Goal: Task Accomplishment & Management: Use online tool/utility

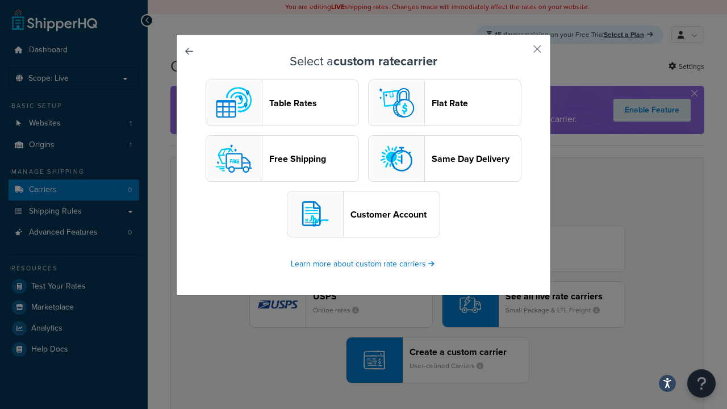
click at [282, 103] on header "Table Rates" at bounding box center [313, 103] width 89 height 11
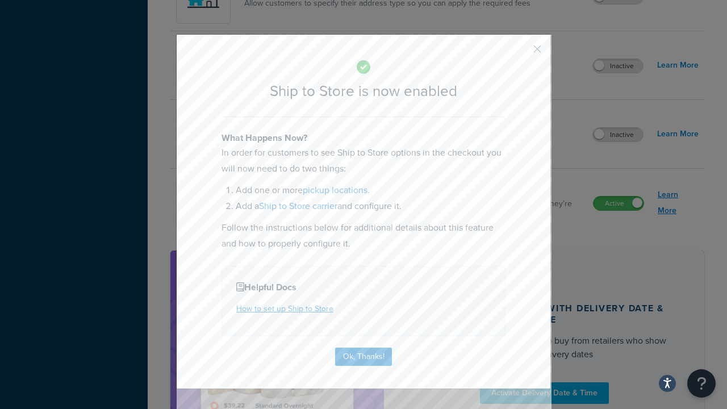
click at [364, 356] on button "Ok, Thanks!" at bounding box center [363, 357] width 57 height 18
click at [678, 203] on link "Learn More" at bounding box center [678, 203] width 41 height 32
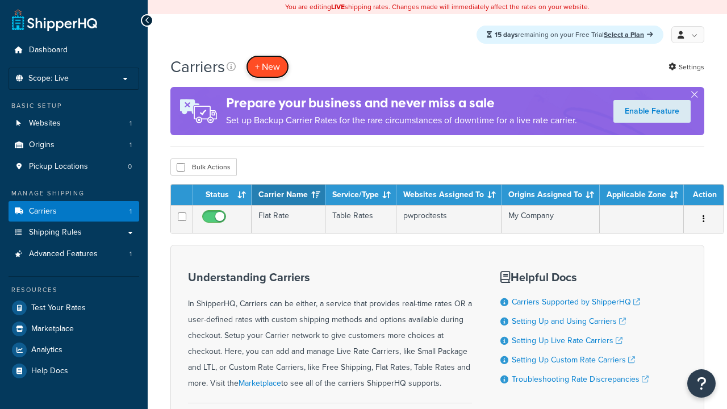
click at [268, 67] on button "+ New" at bounding box center [267, 66] width 43 height 23
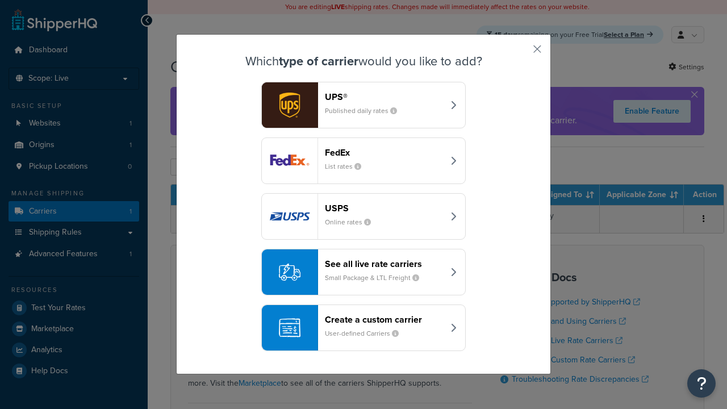
click at [364, 328] on div "Create a custom carrier User-defined Carriers" at bounding box center [384, 327] width 119 height 27
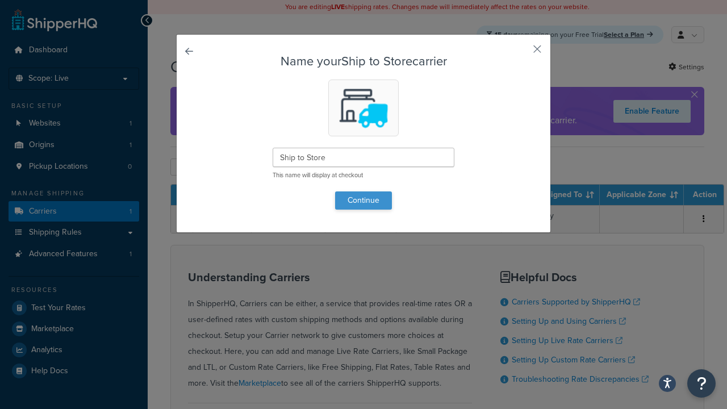
type input "Ship to Store"
click at [364, 200] on button "Continue" at bounding box center [363, 200] width 57 height 18
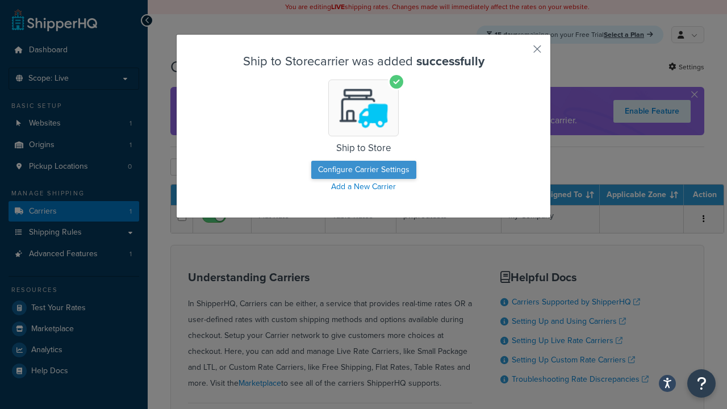
click at [364, 170] on button "Configure Carrier Settings" at bounding box center [363, 170] width 105 height 18
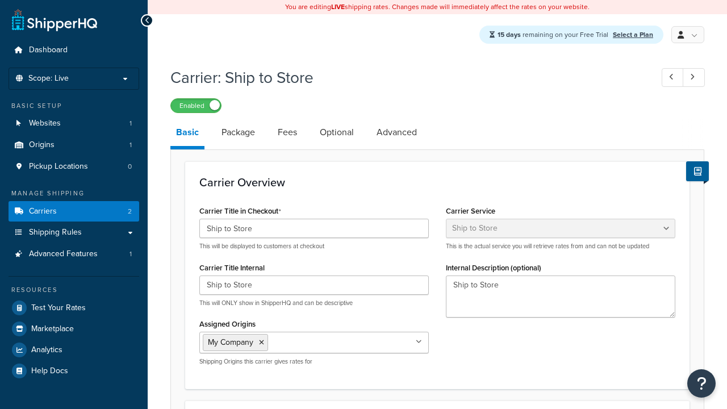
select select "shipToStore"
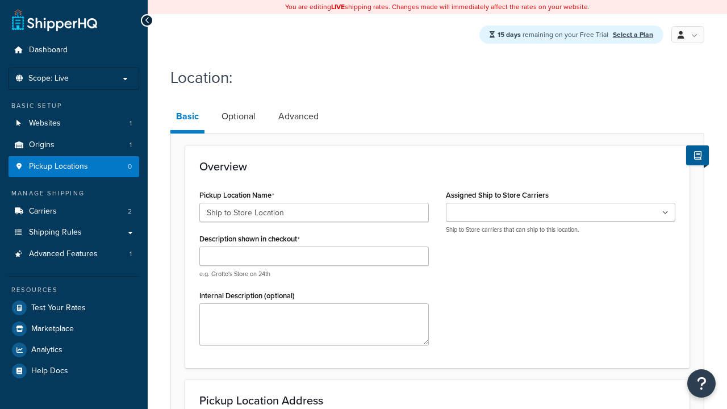
type input "Ship to Store Location"
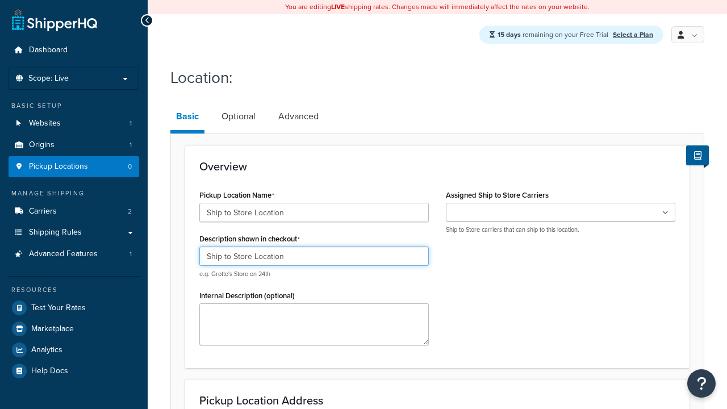
type input "Ship to Store Location"
click at [561, 213] on ul at bounding box center [561, 212] width 230 height 19
type input "2556 Bark Wood Road"
type input "Apt 103"
type input "Schaumburg"
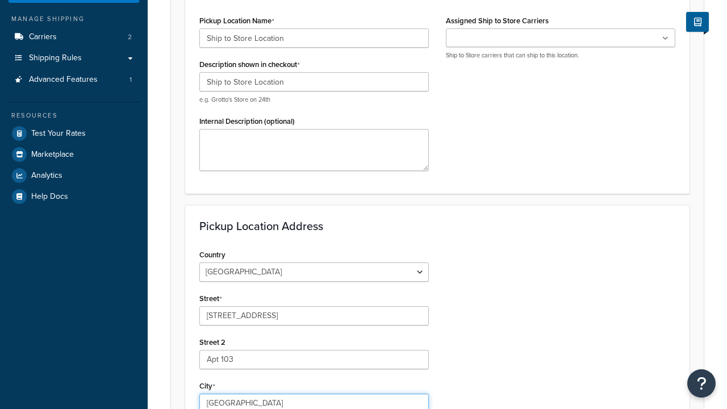
select select "13"
type input "Schaumburg"
type input "60173"
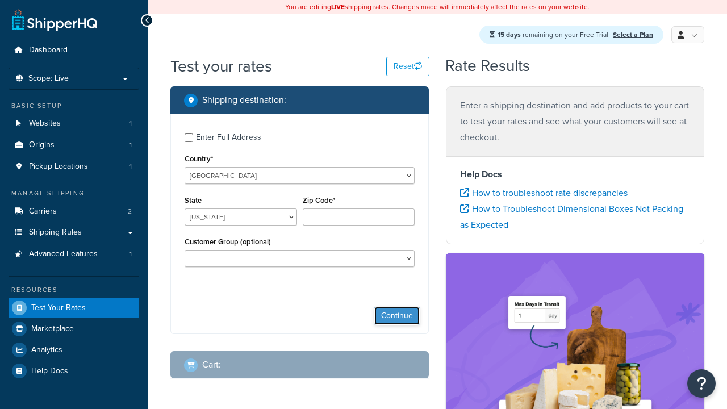
click at [397, 318] on button "Continue" at bounding box center [396, 316] width 45 height 18
select select "IL"
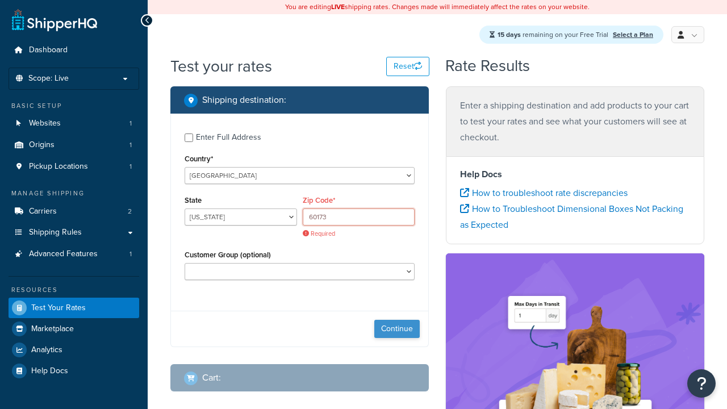
type input "60173"
click at [397, 320] on button "Continue" at bounding box center [396, 329] width 45 height 18
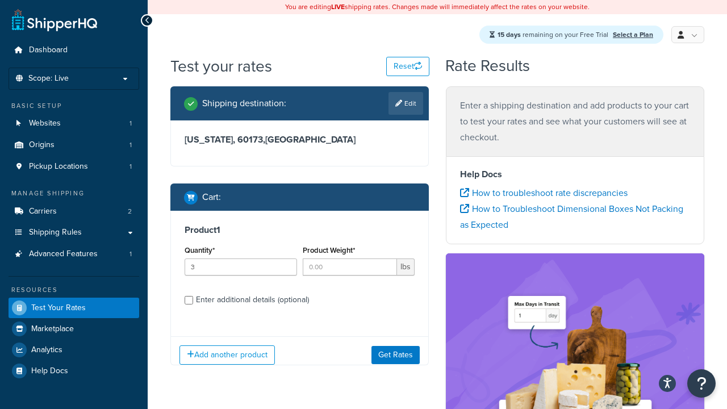
type input "3"
type input "5"
click at [396, 345] on button "Get Rates" at bounding box center [396, 354] width 48 height 18
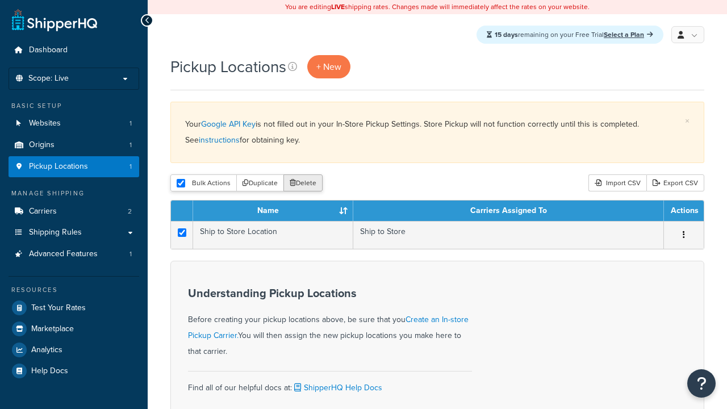
click at [302, 184] on button "Delete" at bounding box center [302, 182] width 39 height 17
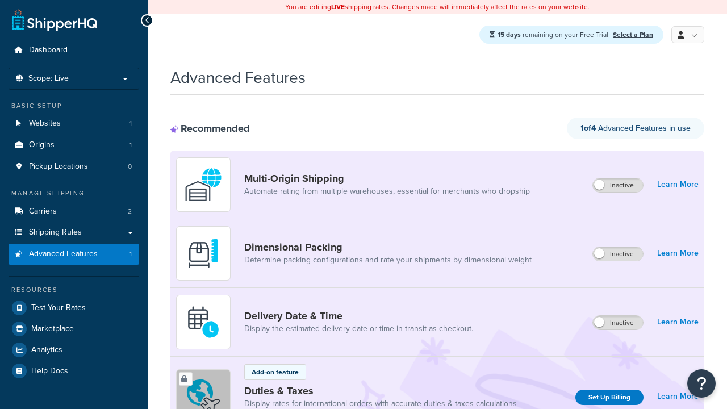
scroll to position [860, 0]
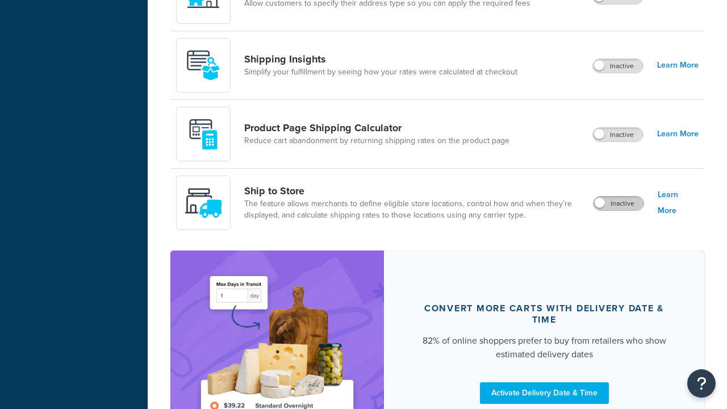
scroll to position [0, 0]
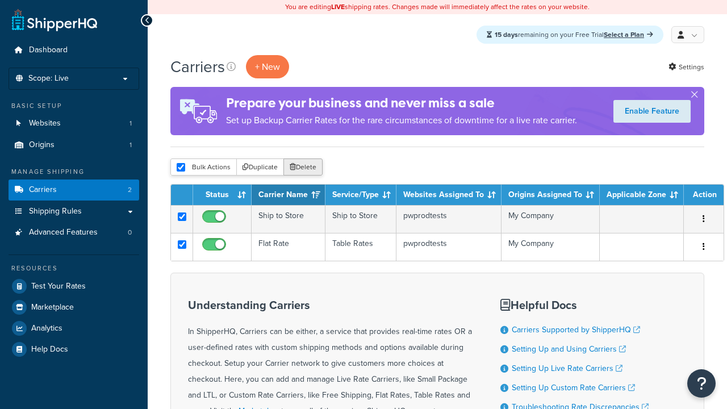
click at [302, 168] on button "Delete" at bounding box center [302, 167] width 39 height 17
